Goal: Information Seeking & Learning: Learn about a topic

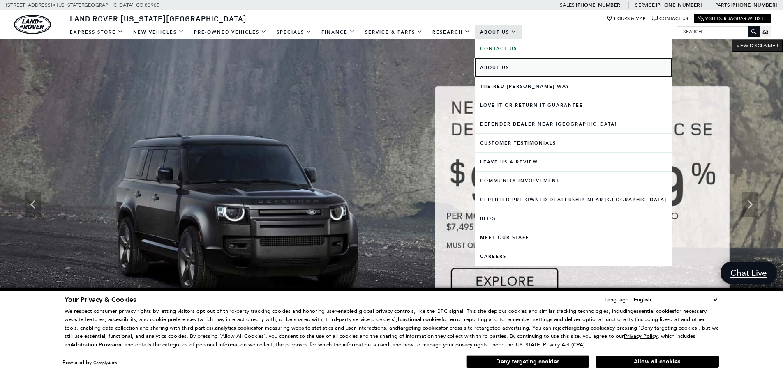
click at [500, 69] on link "About Us" at bounding box center [573, 67] width 196 height 18
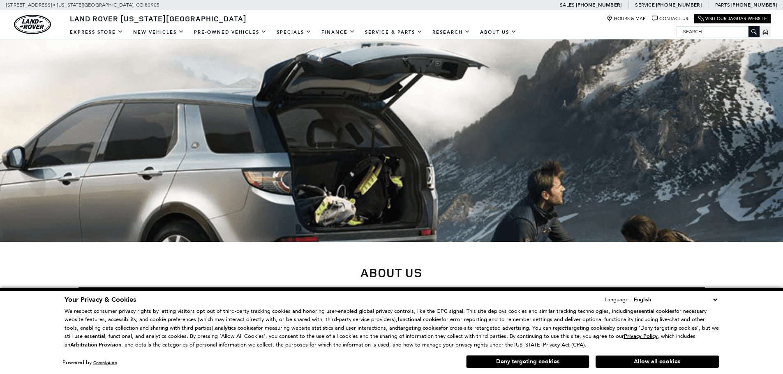
scroll to position [123, 0]
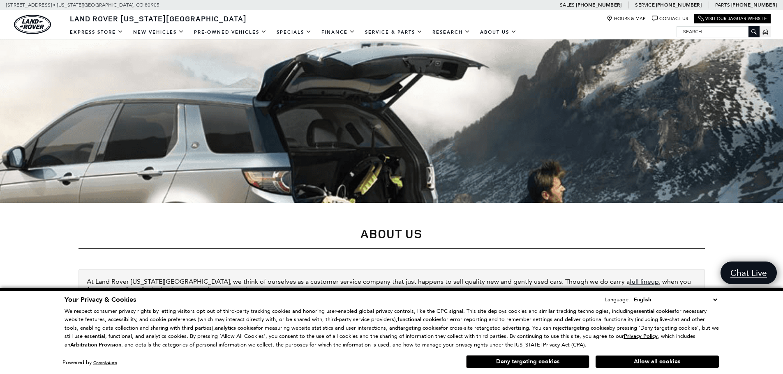
click at [715, 302] on select "English Spanish / Español English / United Kingdom Korean / 한국어 Vietnamese / Ti…" at bounding box center [675, 299] width 87 height 9
click at [717, 299] on select "English Spanish / Español English / United Kingdom Korean / 한국어 Vietnamese / Ti…" at bounding box center [675, 299] width 87 height 9
click at [755, 317] on div "Your Privacy & Cookies Language: English Spanish / Español English / United Kin…" at bounding box center [391, 331] width 783 height 86
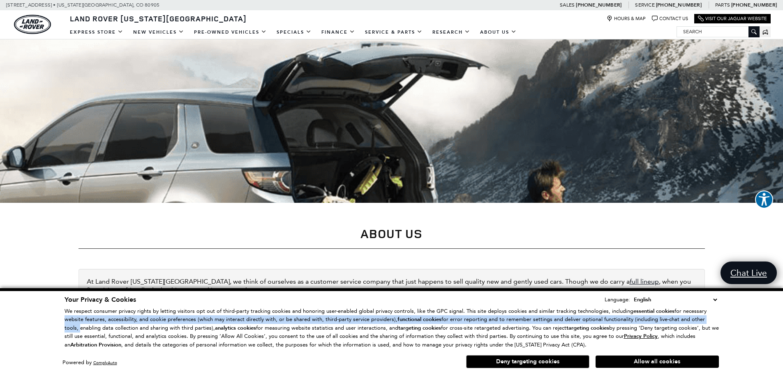
click at [494, 366] on button "Deny targeting cookies" at bounding box center [527, 361] width 123 height 13
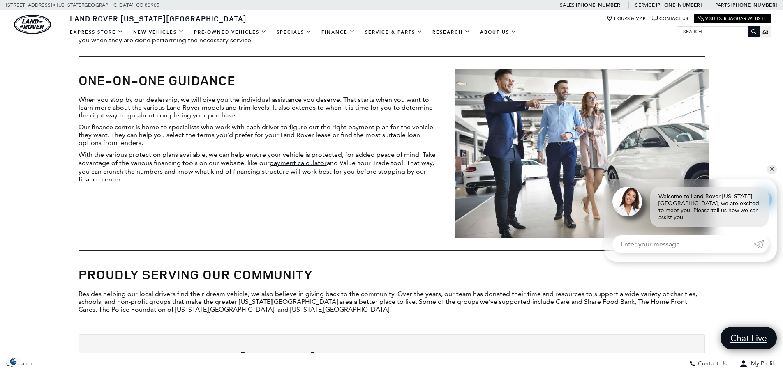
scroll to position [740, 0]
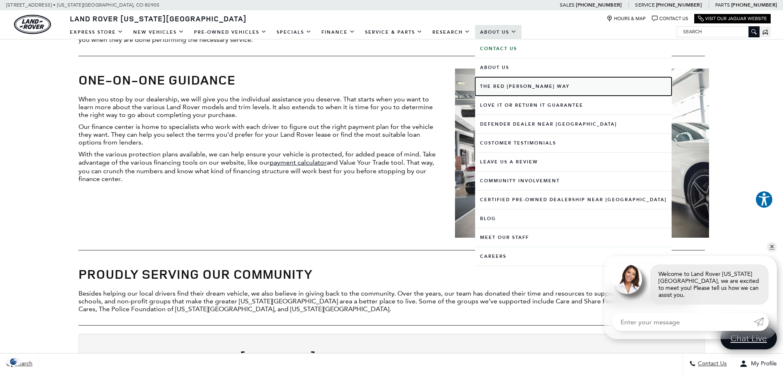
click at [508, 85] on link "The Red [PERSON_NAME] Way" at bounding box center [573, 86] width 196 height 18
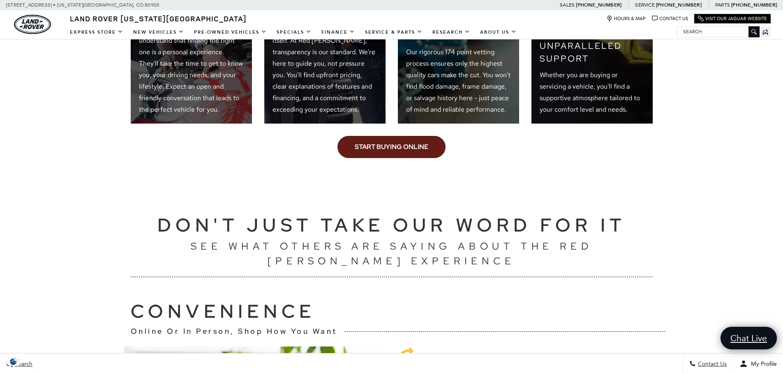
scroll to position [781, 0]
